Goal: Information Seeking & Learning: Learn about a topic

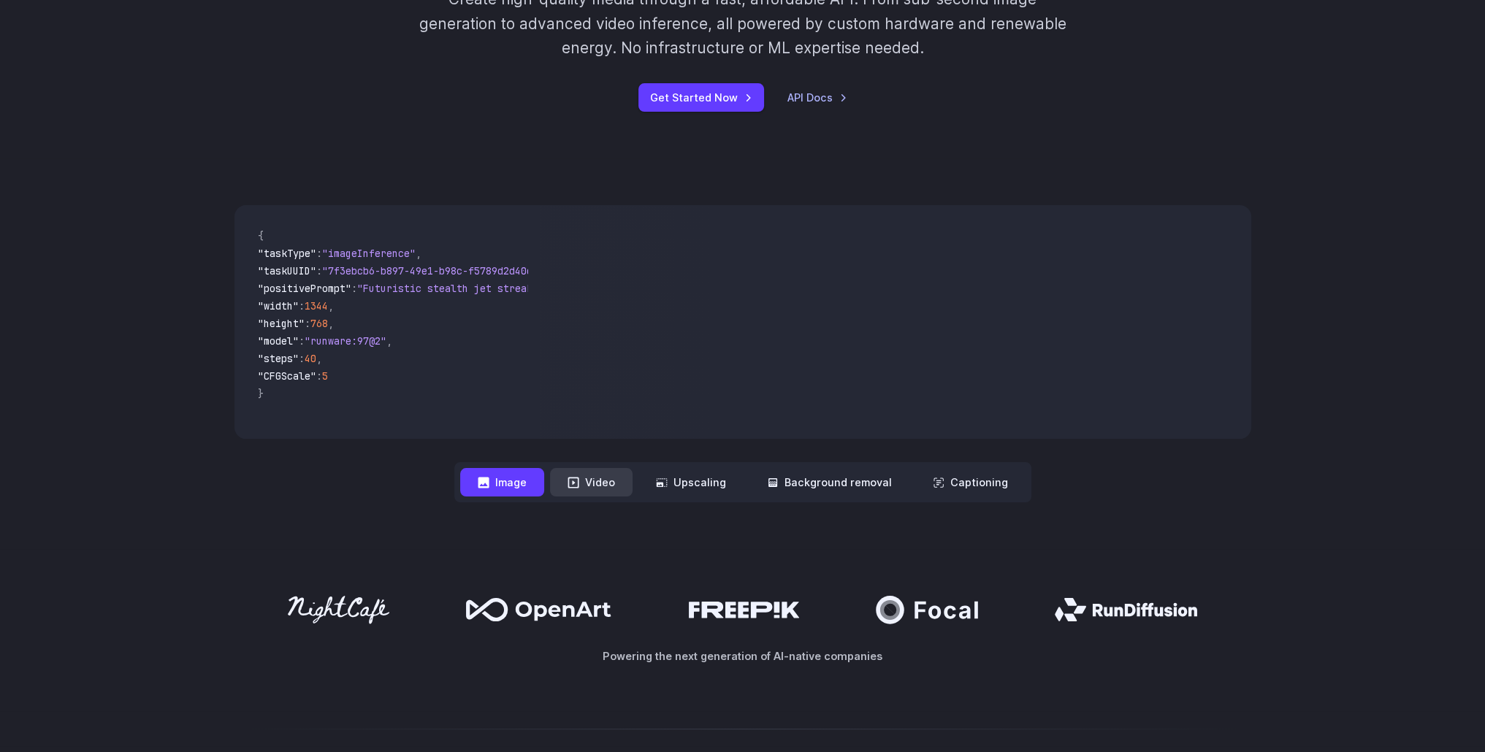
click at [579, 481] on icon at bounding box center [574, 483] width 12 height 12
click at [716, 484] on button "Upscaling" at bounding box center [690, 482] width 105 height 28
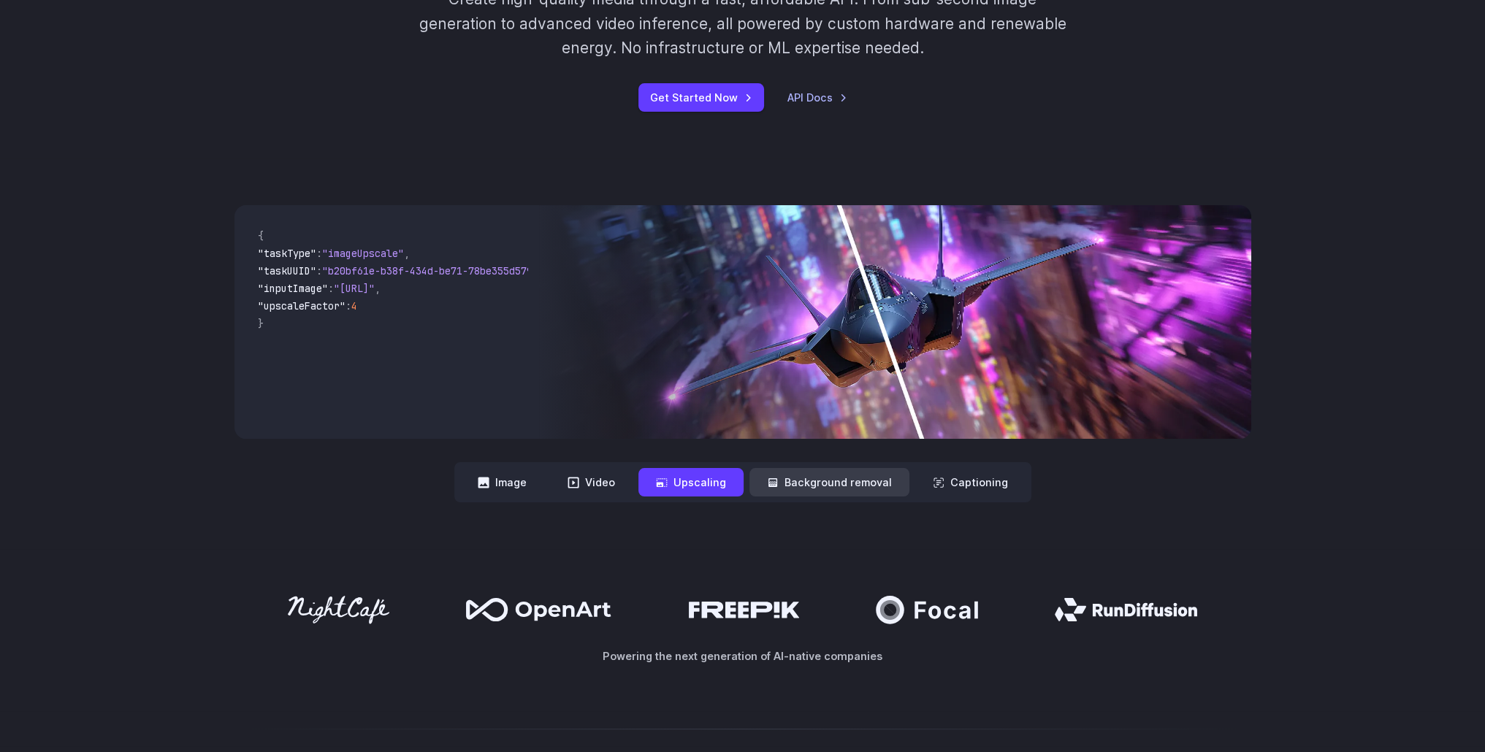
click at [847, 484] on button "Background removal" at bounding box center [830, 482] width 160 height 28
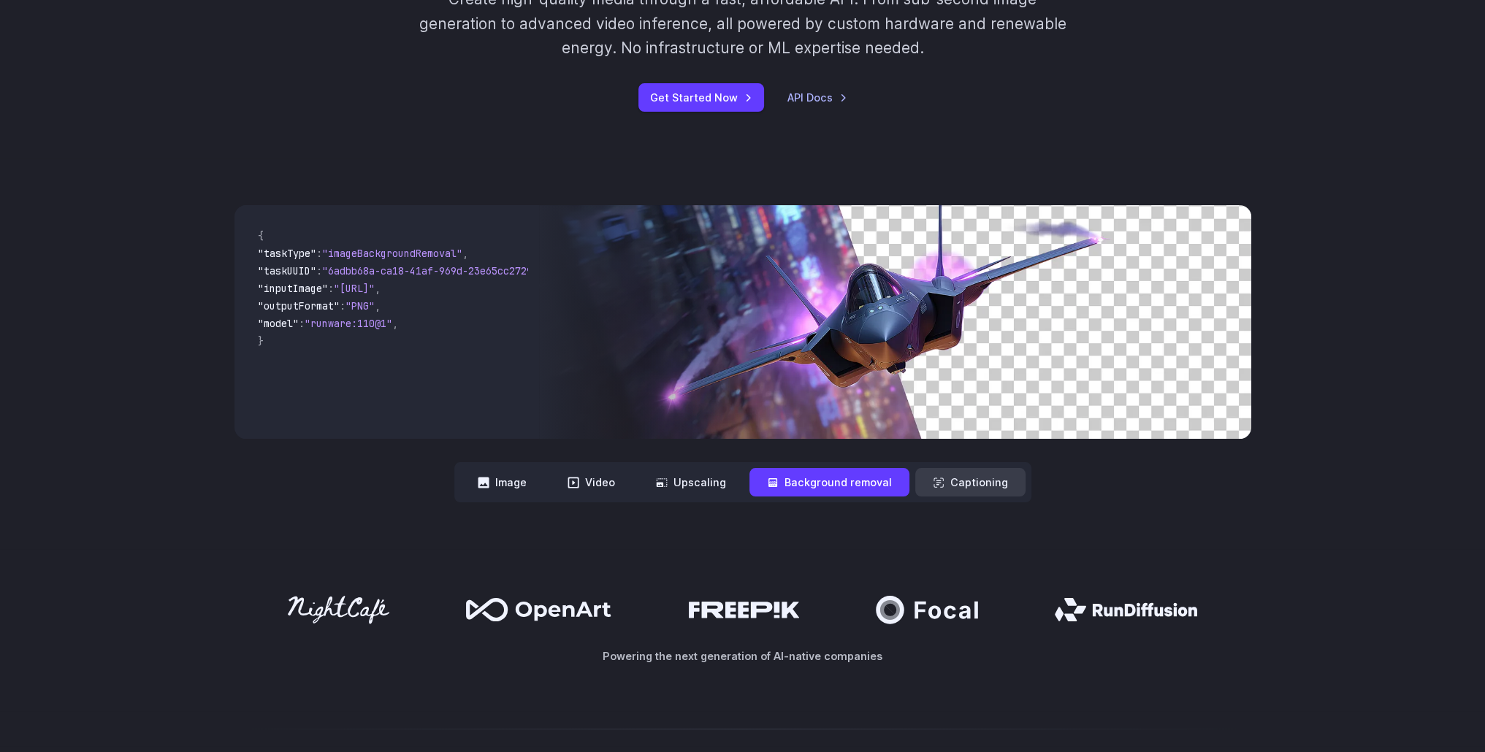
click at [944, 474] on button "Captioning" at bounding box center [970, 482] width 110 height 28
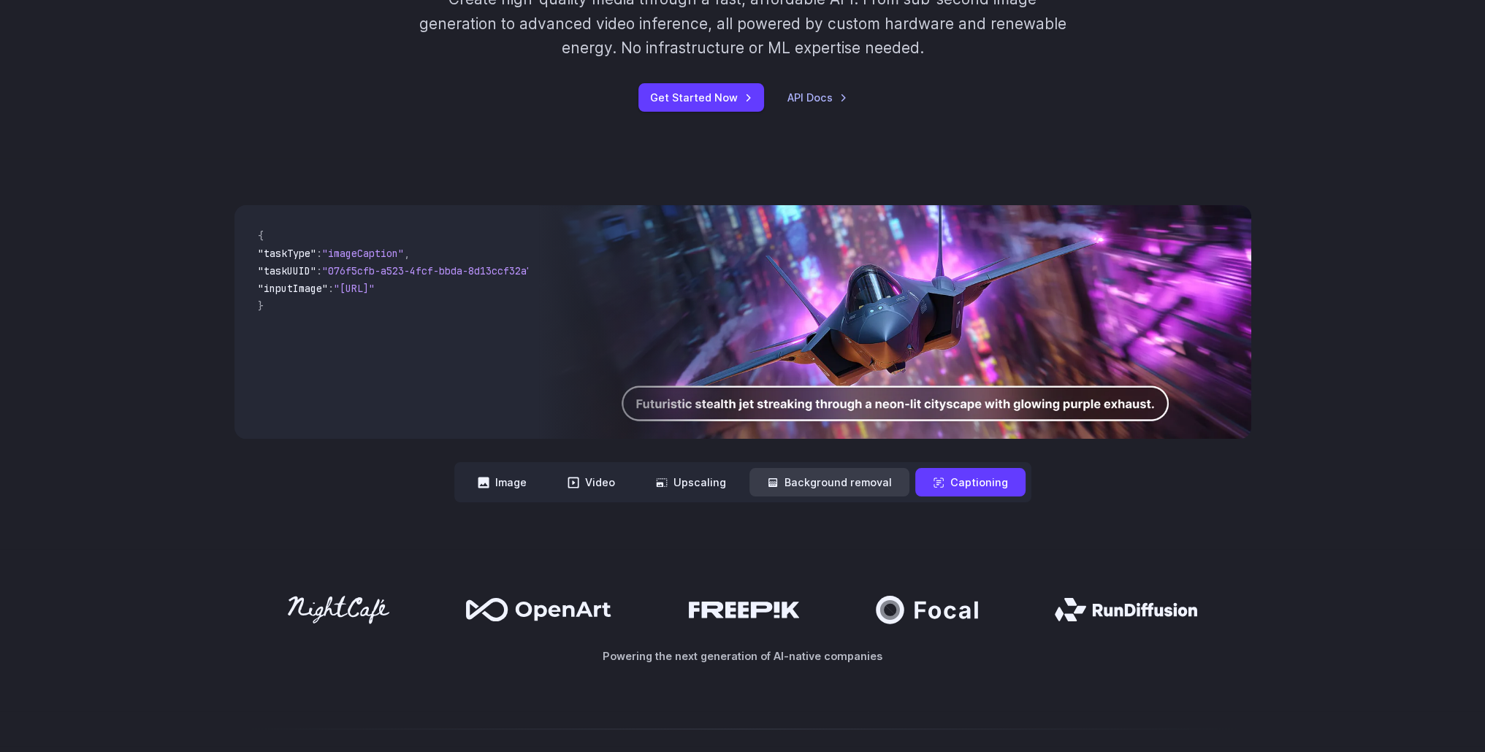
click at [876, 478] on button "Background removal" at bounding box center [830, 482] width 160 height 28
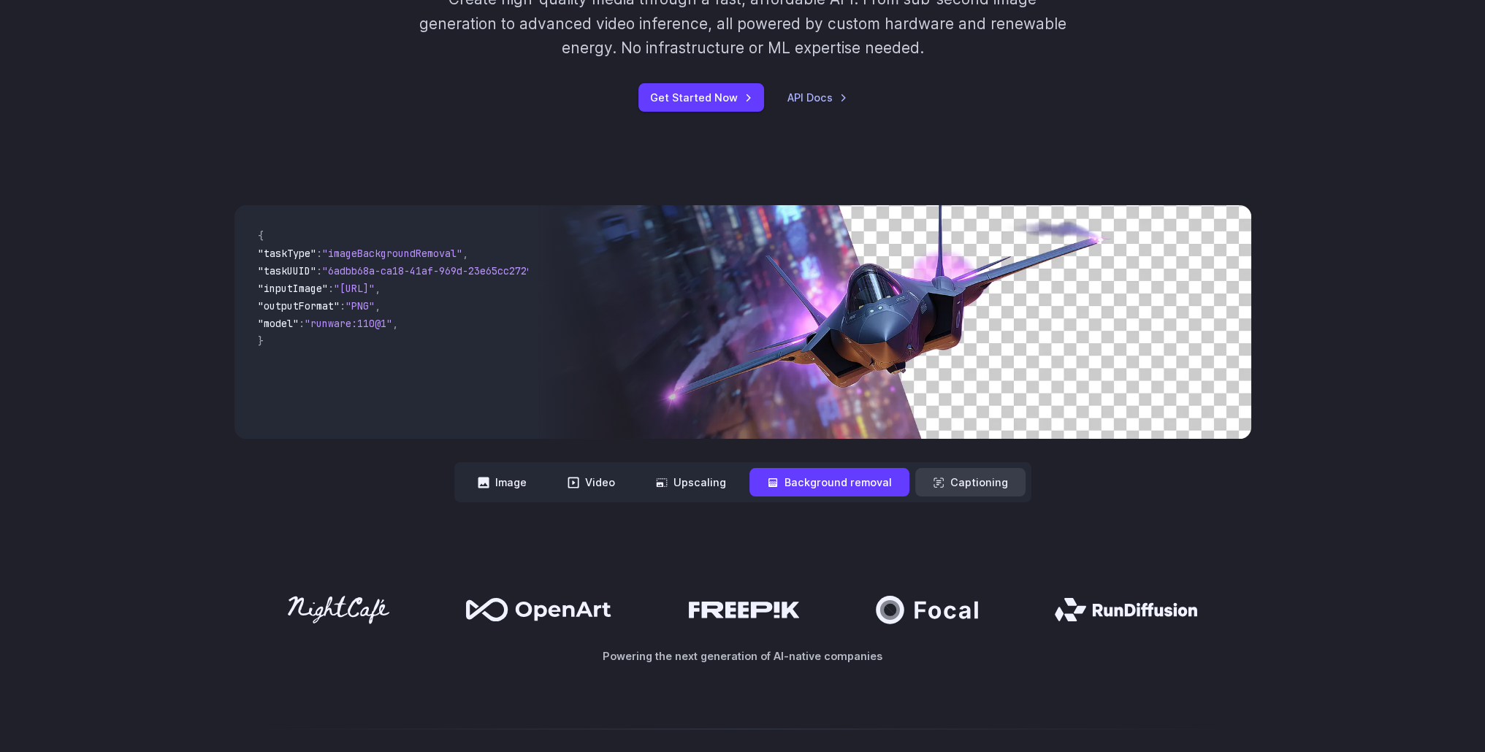
click at [980, 480] on button "Captioning" at bounding box center [970, 482] width 110 height 28
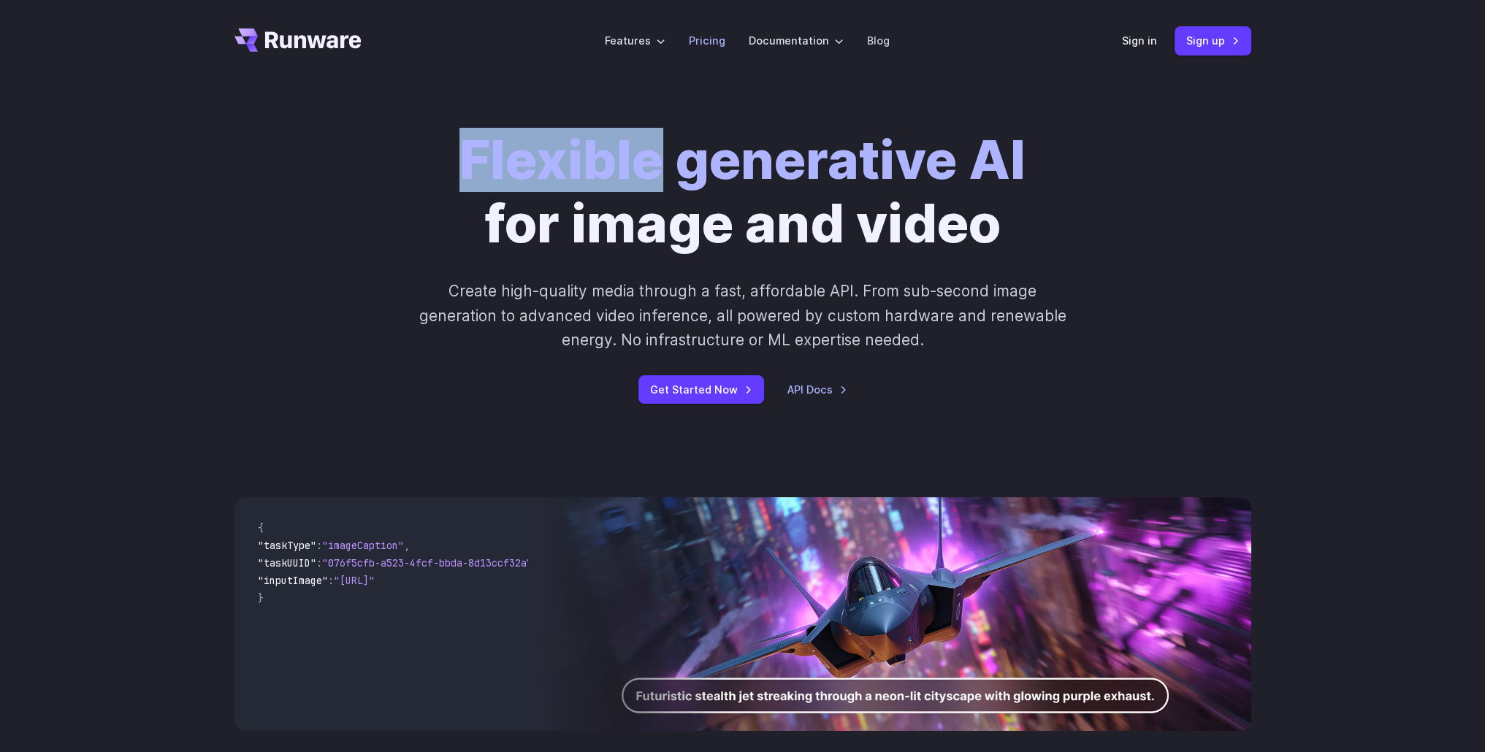
click at [719, 28] on li "Pricing" at bounding box center [707, 40] width 60 height 40
click at [719, 47] on link "Pricing" at bounding box center [707, 40] width 37 height 17
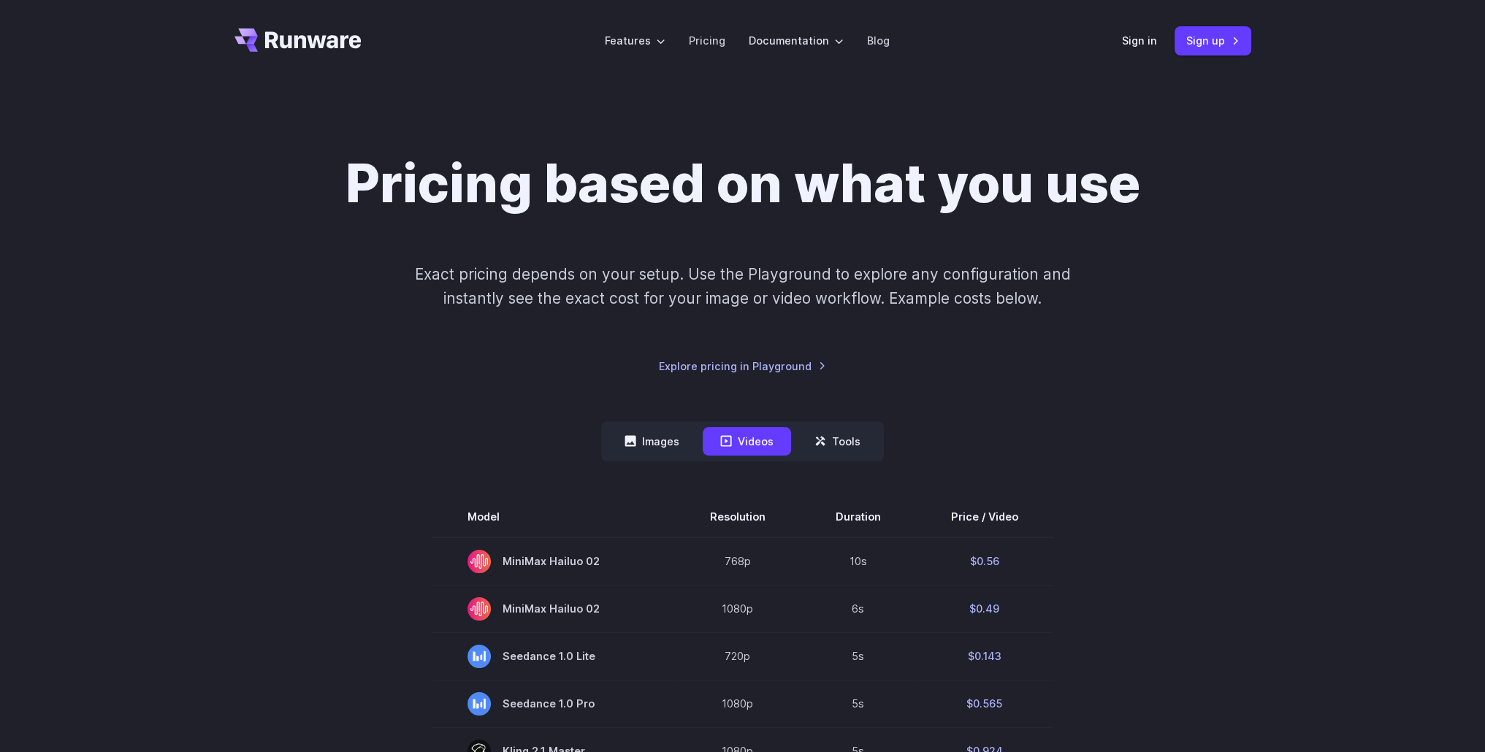
scroll to position [292, 0]
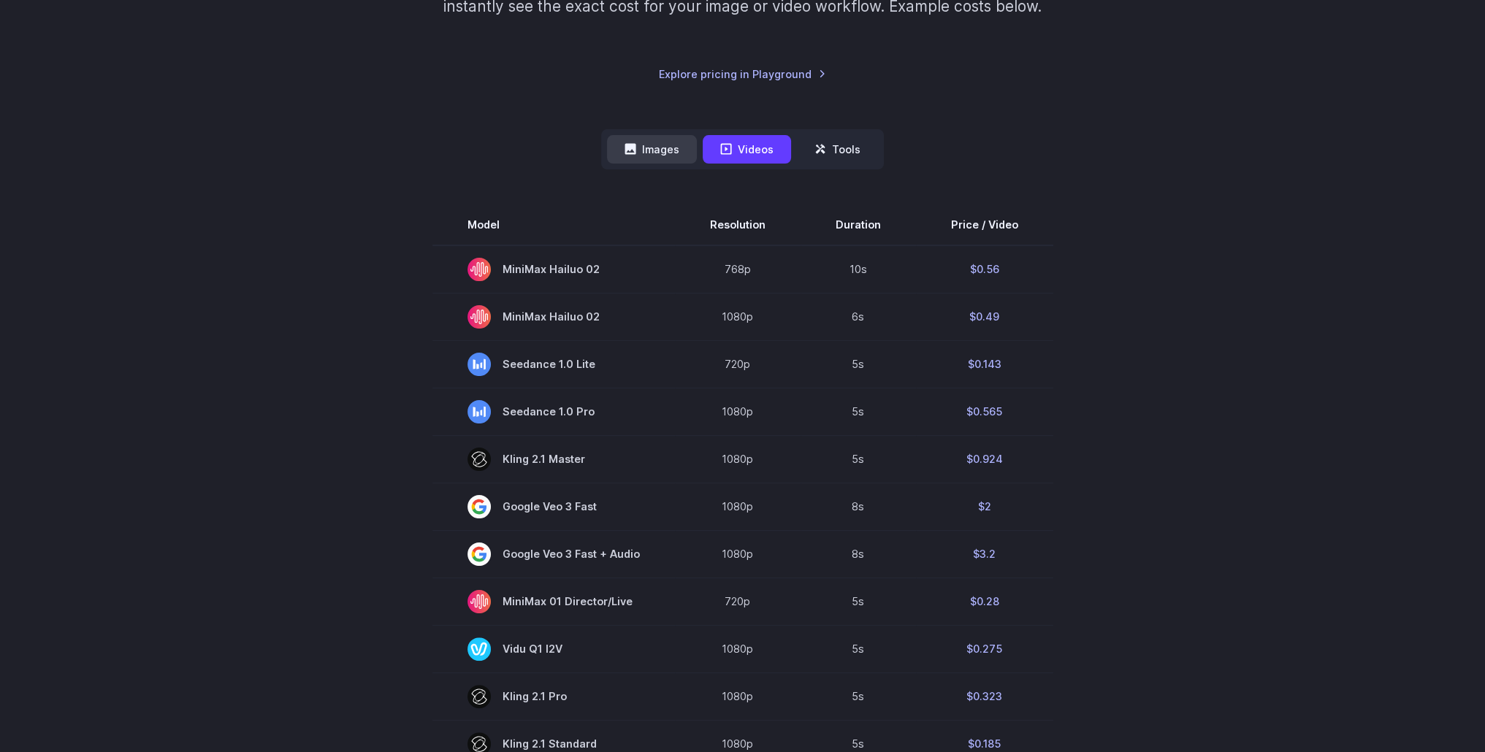
click at [663, 161] on button "Images" at bounding box center [652, 149] width 90 height 28
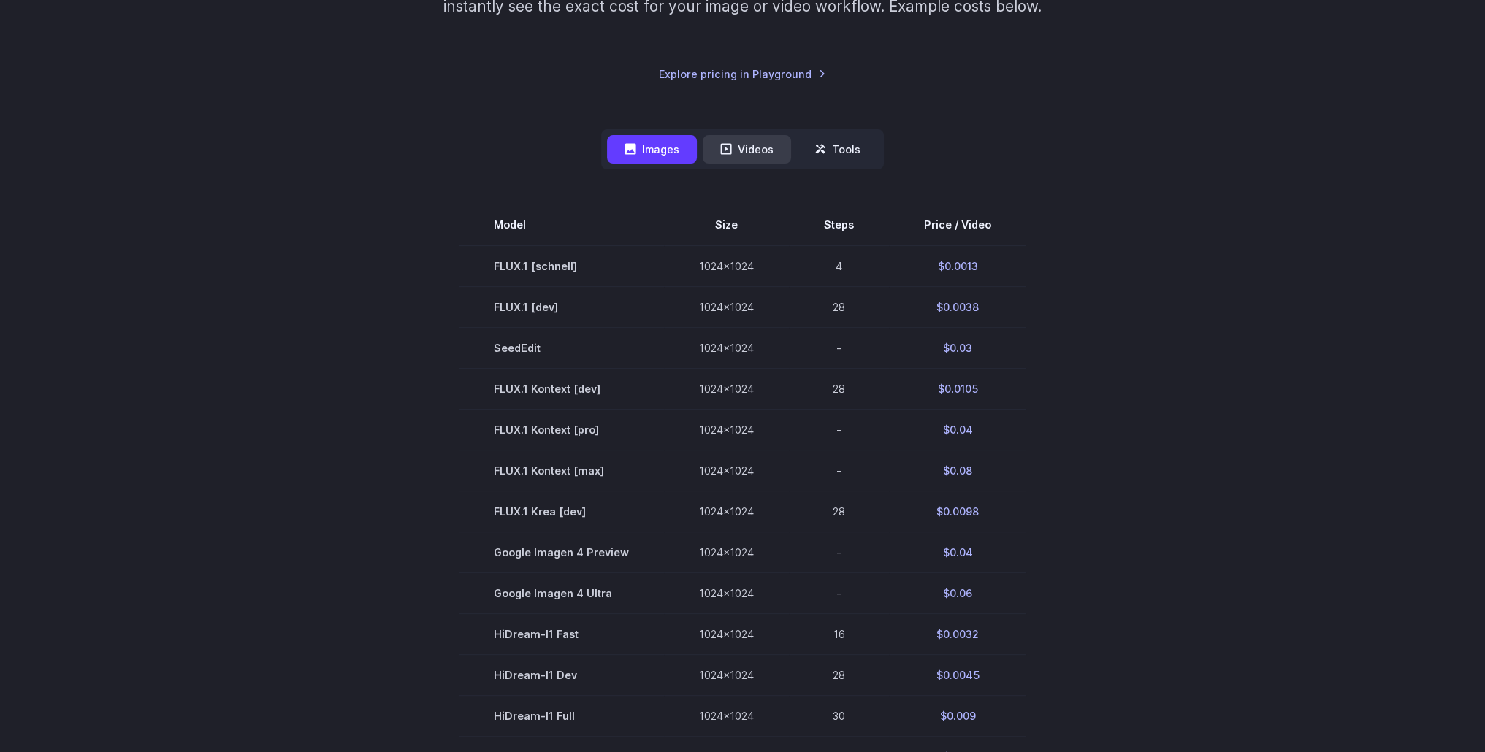
click at [767, 149] on button "Videos" at bounding box center [747, 149] width 88 height 28
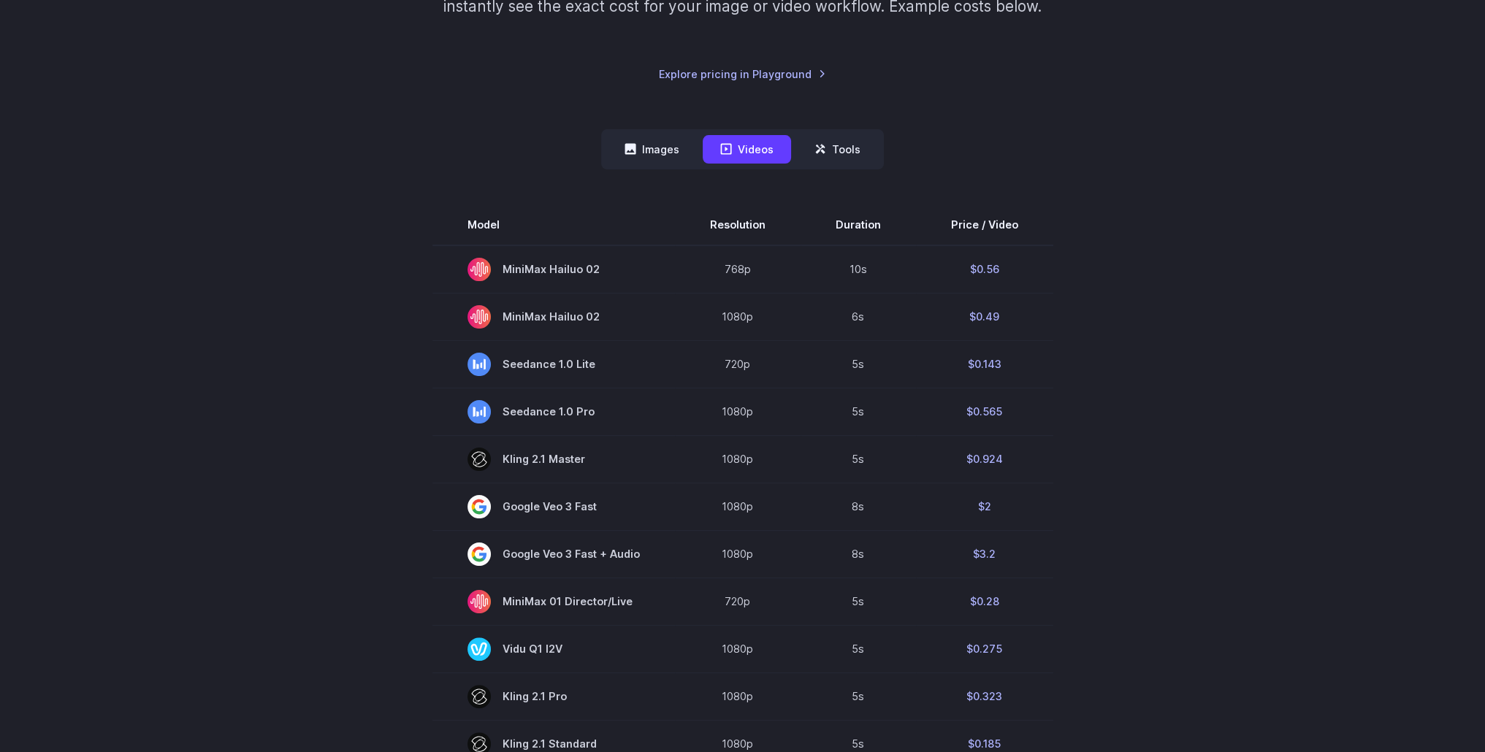
scroll to position [0, 0]
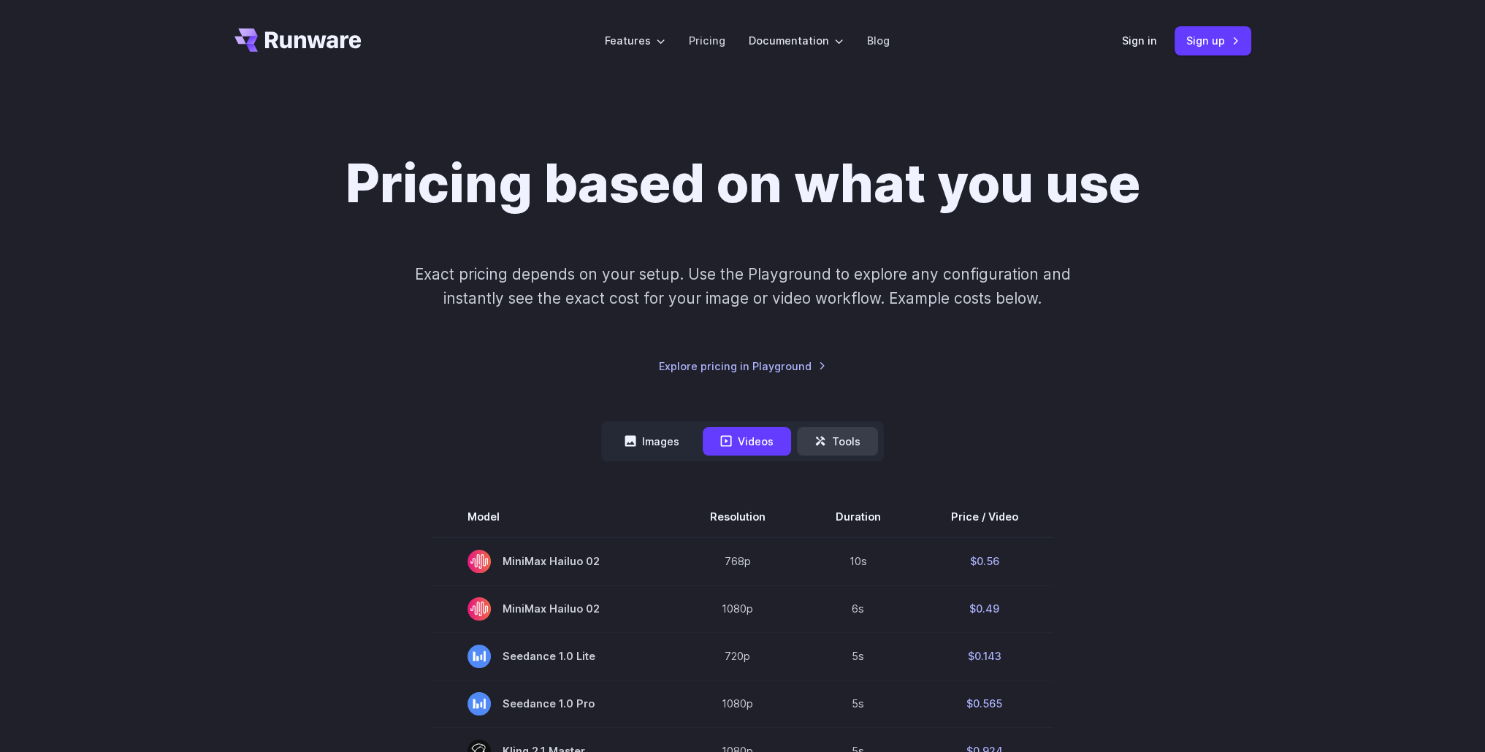
click at [855, 433] on button "Tools" at bounding box center [837, 441] width 81 height 28
